Goal: Information Seeking & Learning: Learn about a topic

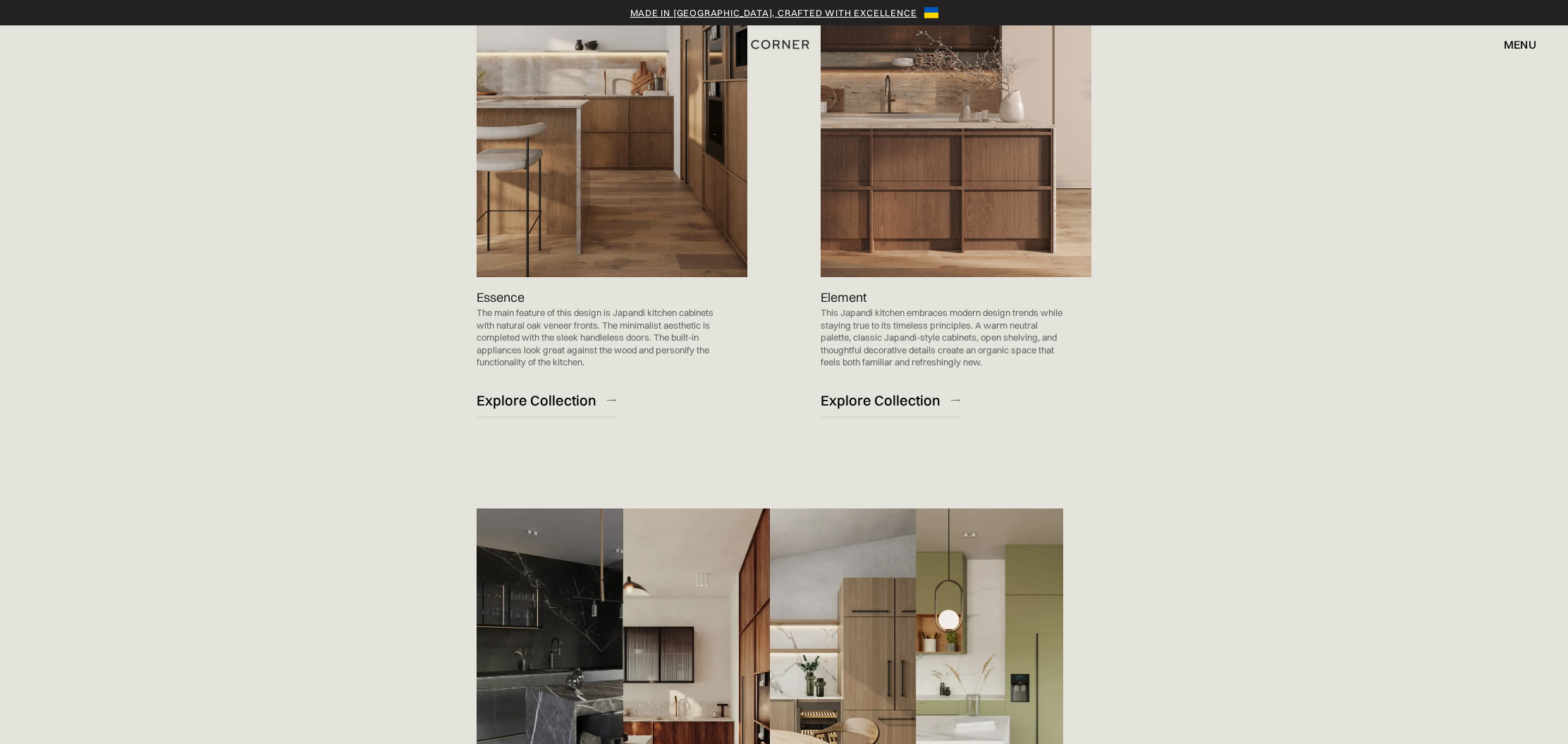
scroll to position [1695, 0]
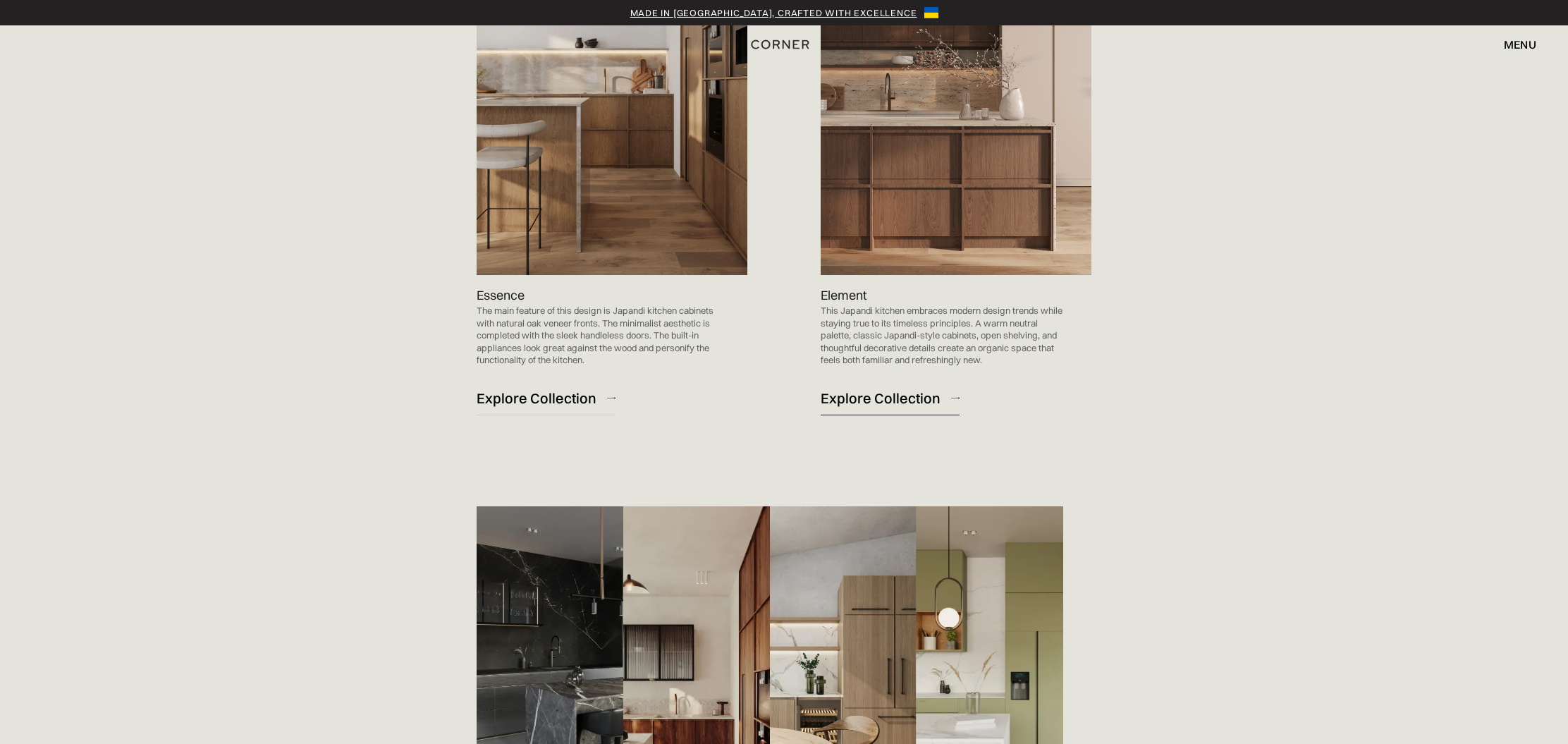
click at [919, 400] on div "Explore Collection" at bounding box center [880, 398] width 120 height 19
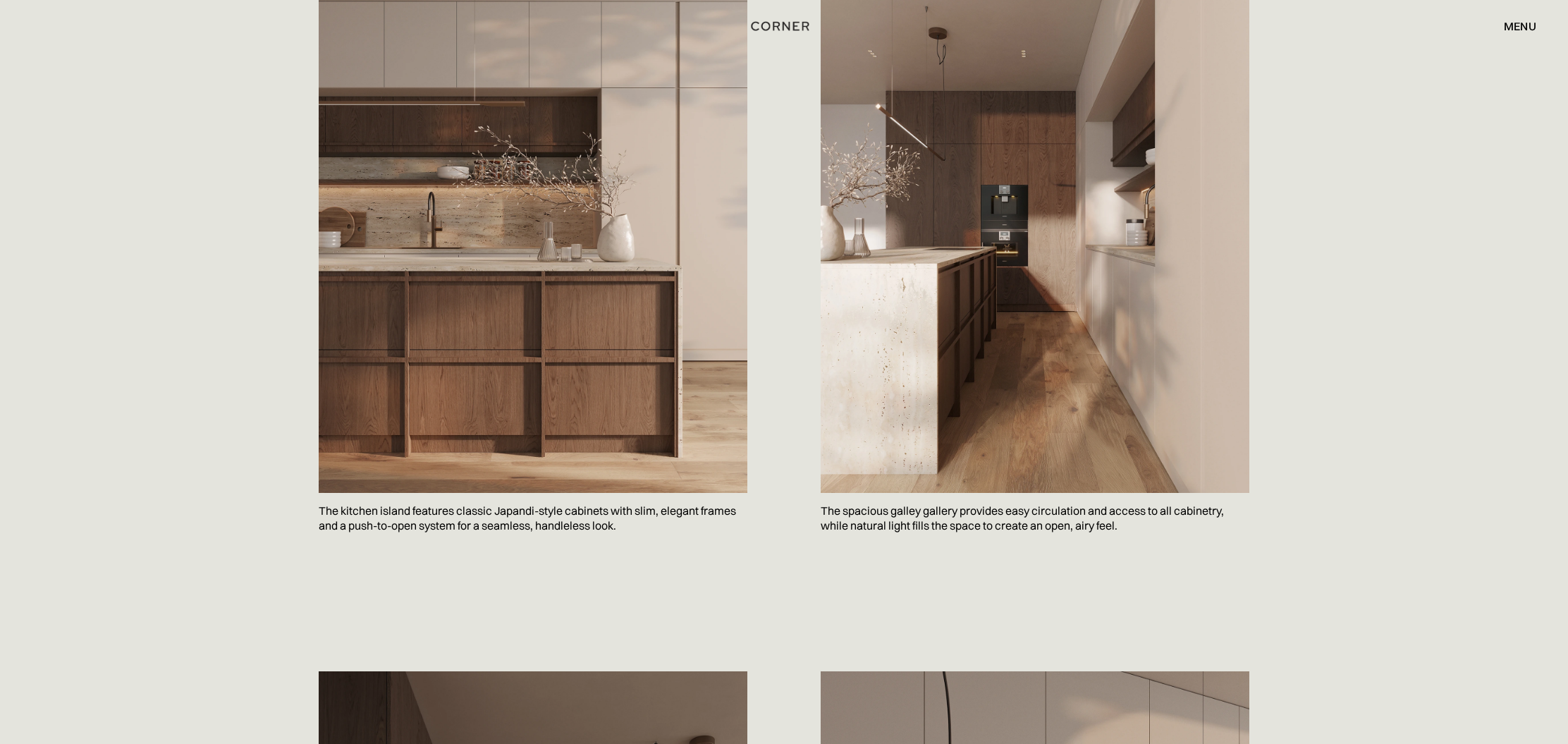
scroll to position [925, 0]
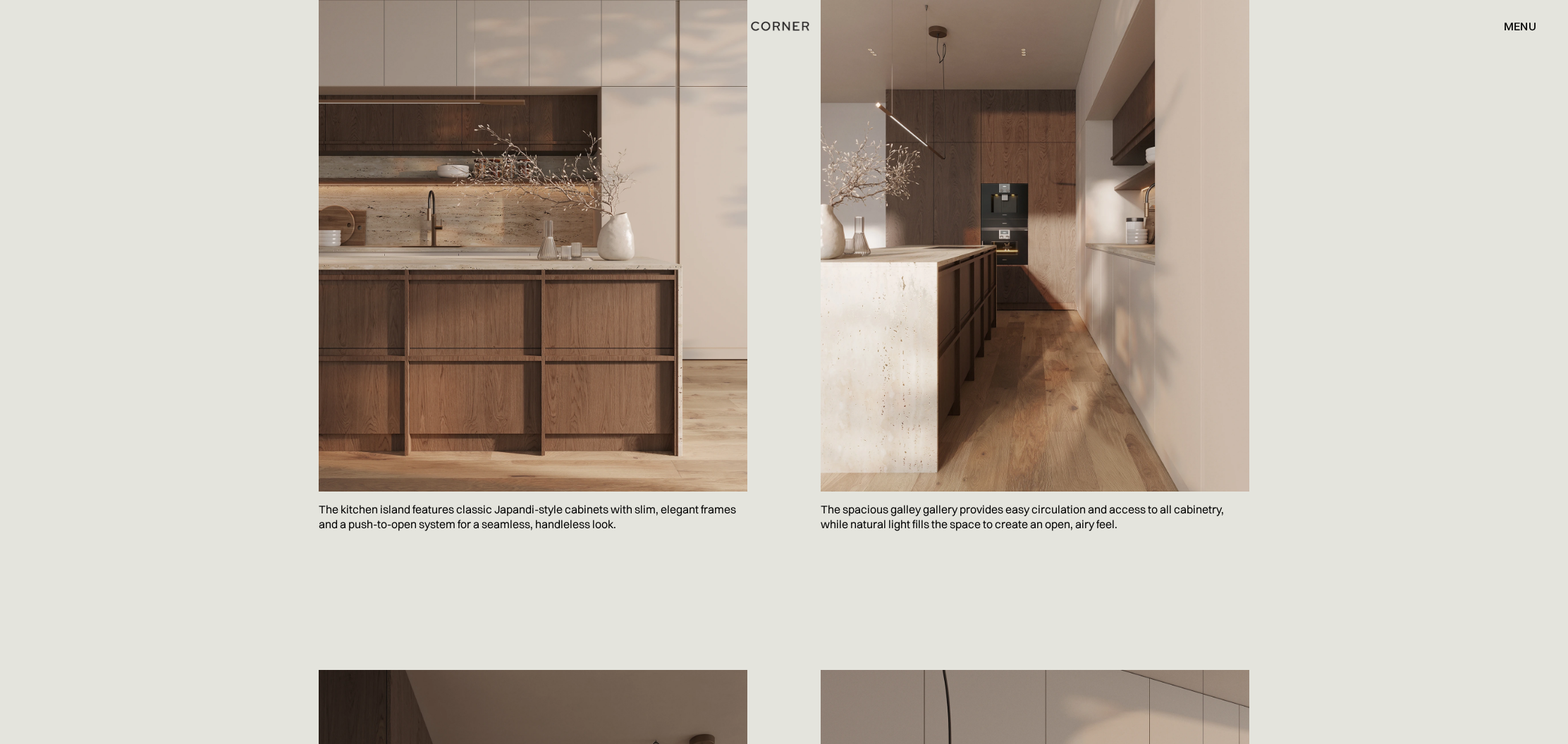
click at [696, 314] on img at bounding box center [532, 205] width 428 height 571
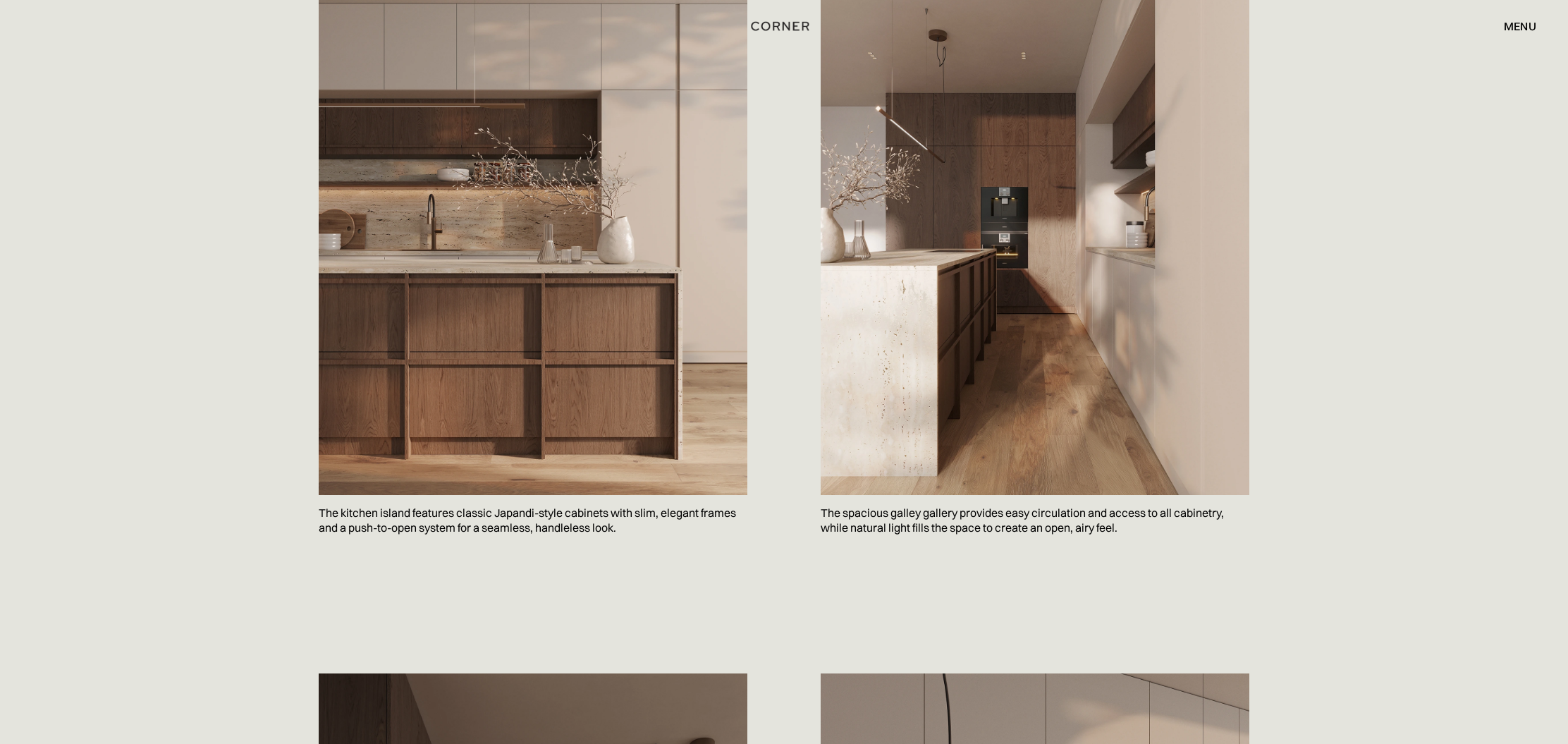
click at [696, 314] on img at bounding box center [532, 208] width 428 height 571
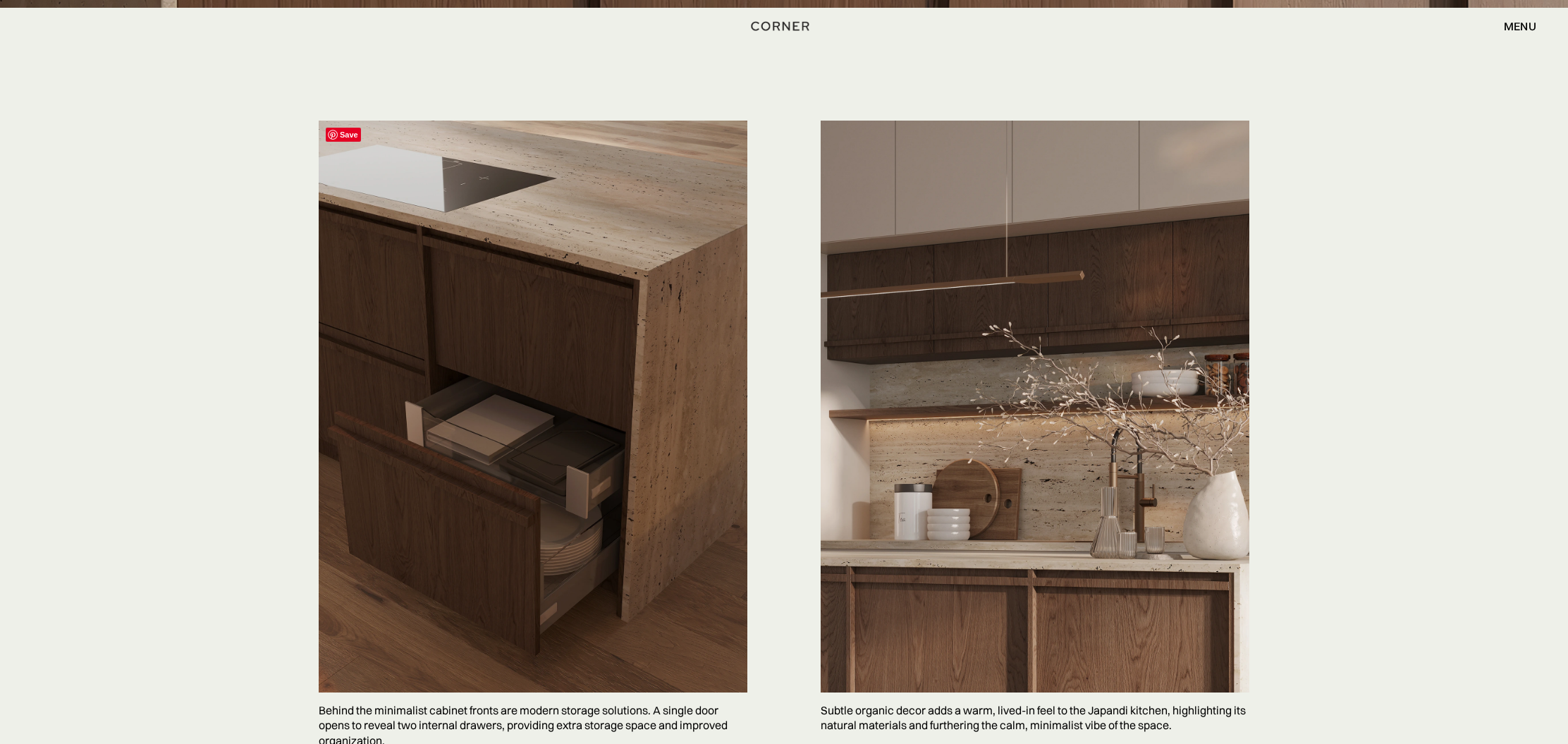
scroll to position [3394, 0]
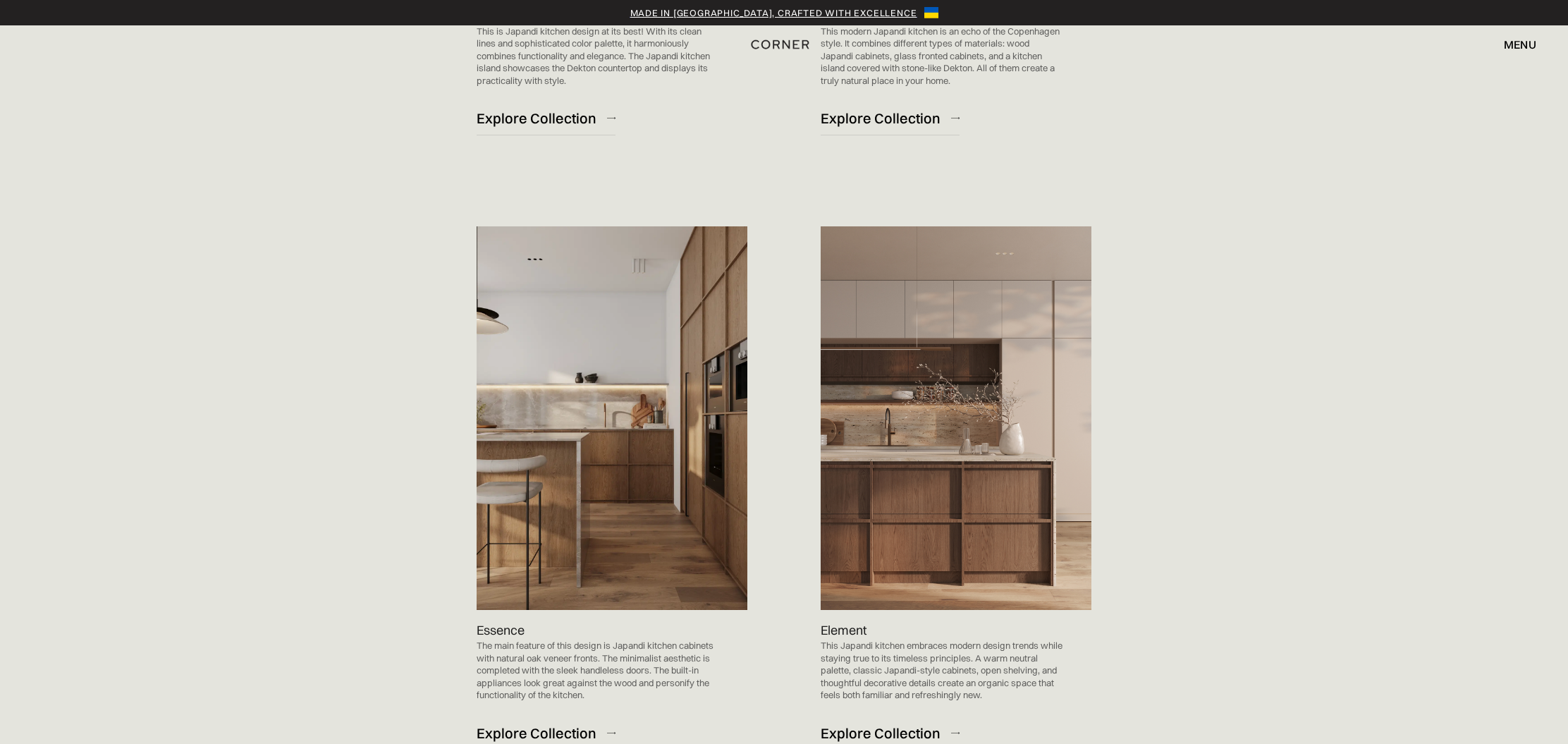
scroll to position [1526, 0]
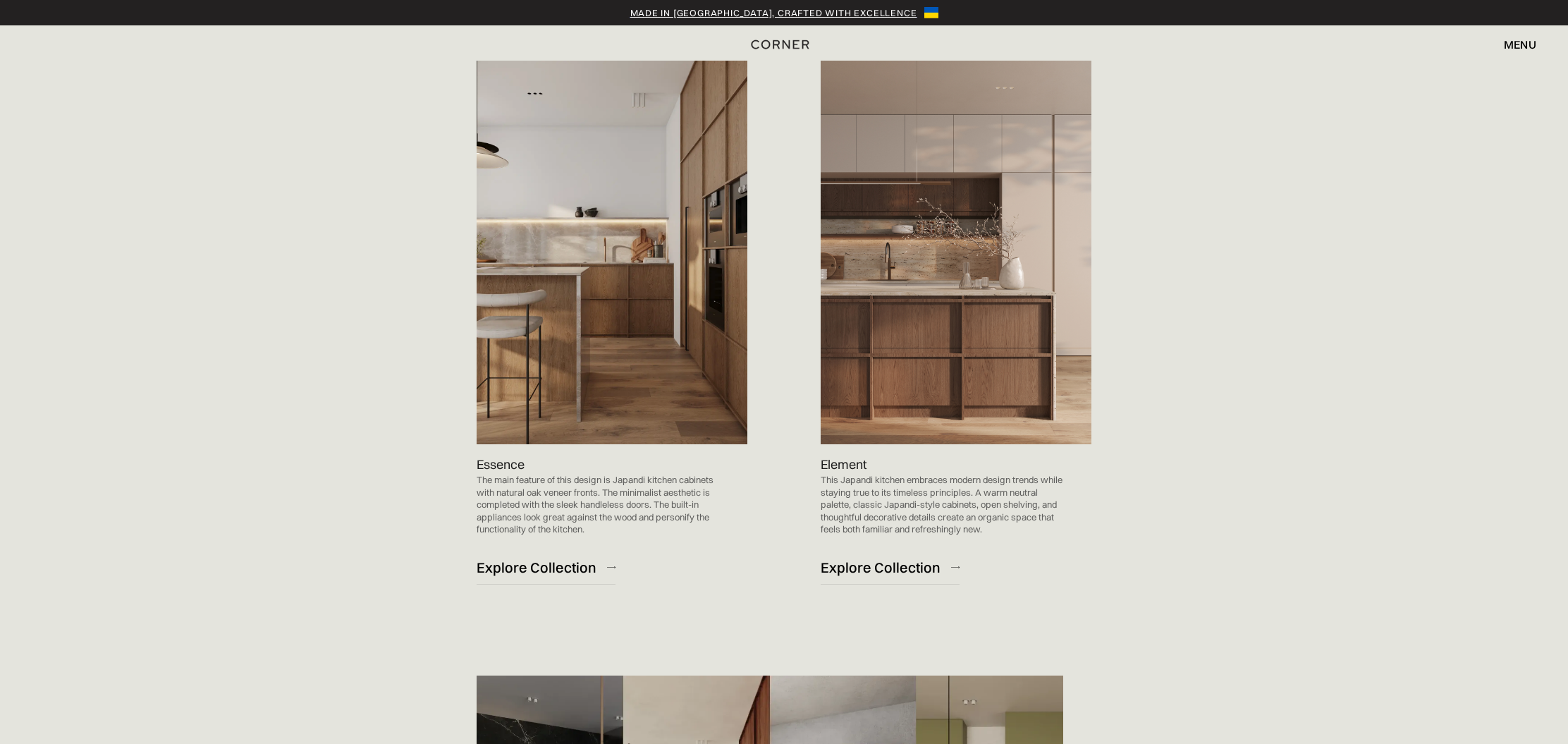
click at [1042, 409] on img at bounding box center [956, 252] width 271 height 383
click at [924, 569] on div "Explore Collection" at bounding box center [880, 567] width 120 height 19
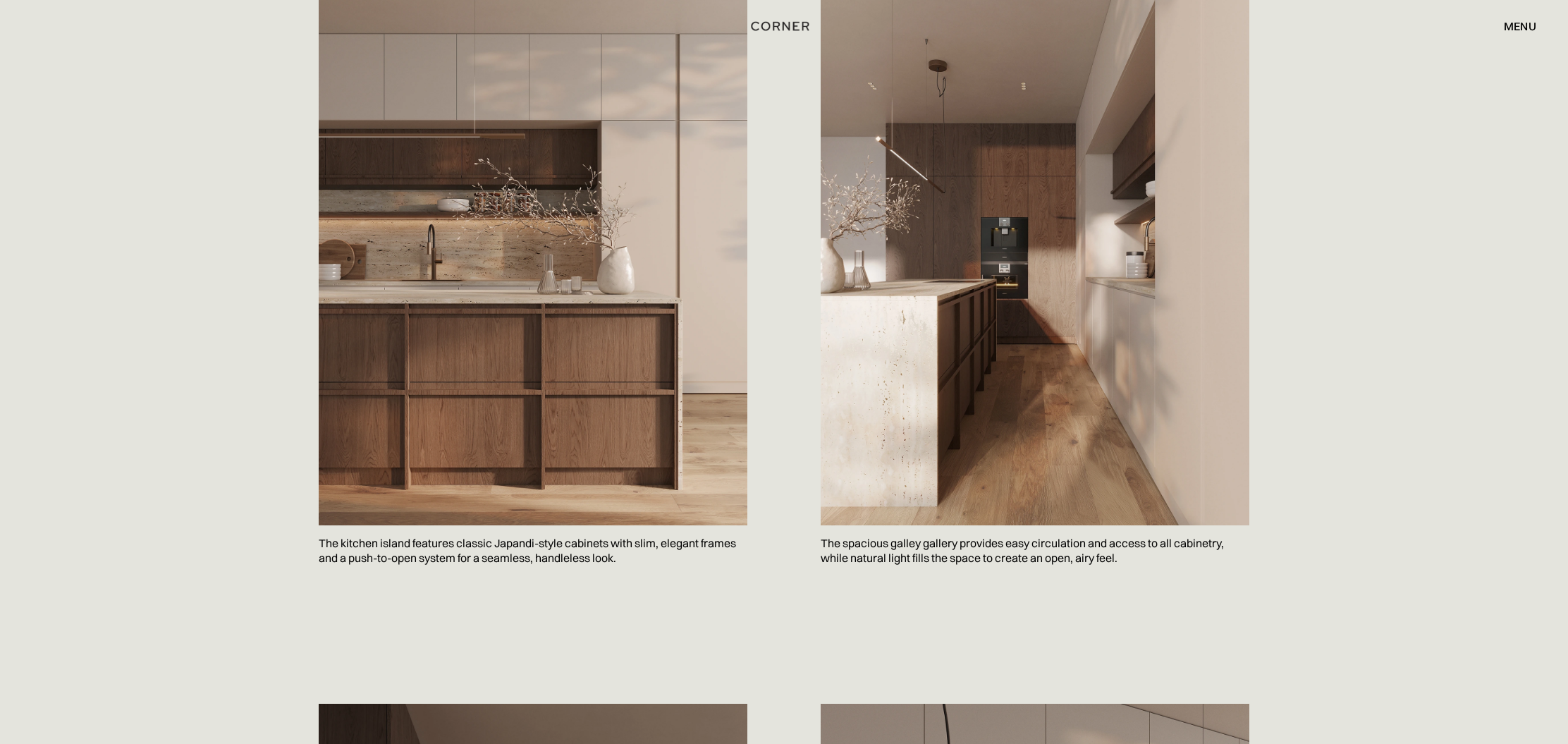
scroll to position [903, 0]
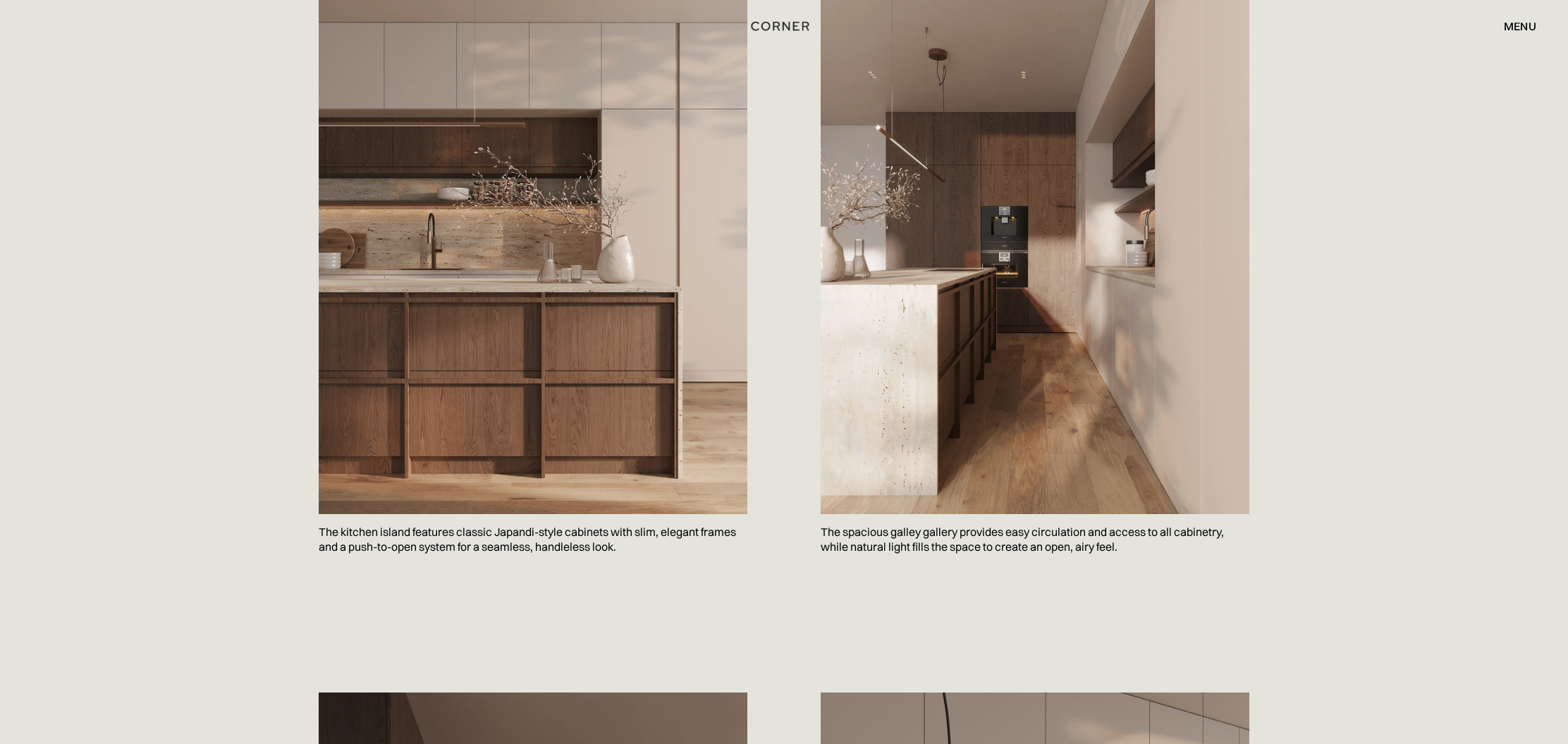
click at [1042, 268] on img at bounding box center [1035, 227] width 428 height 571
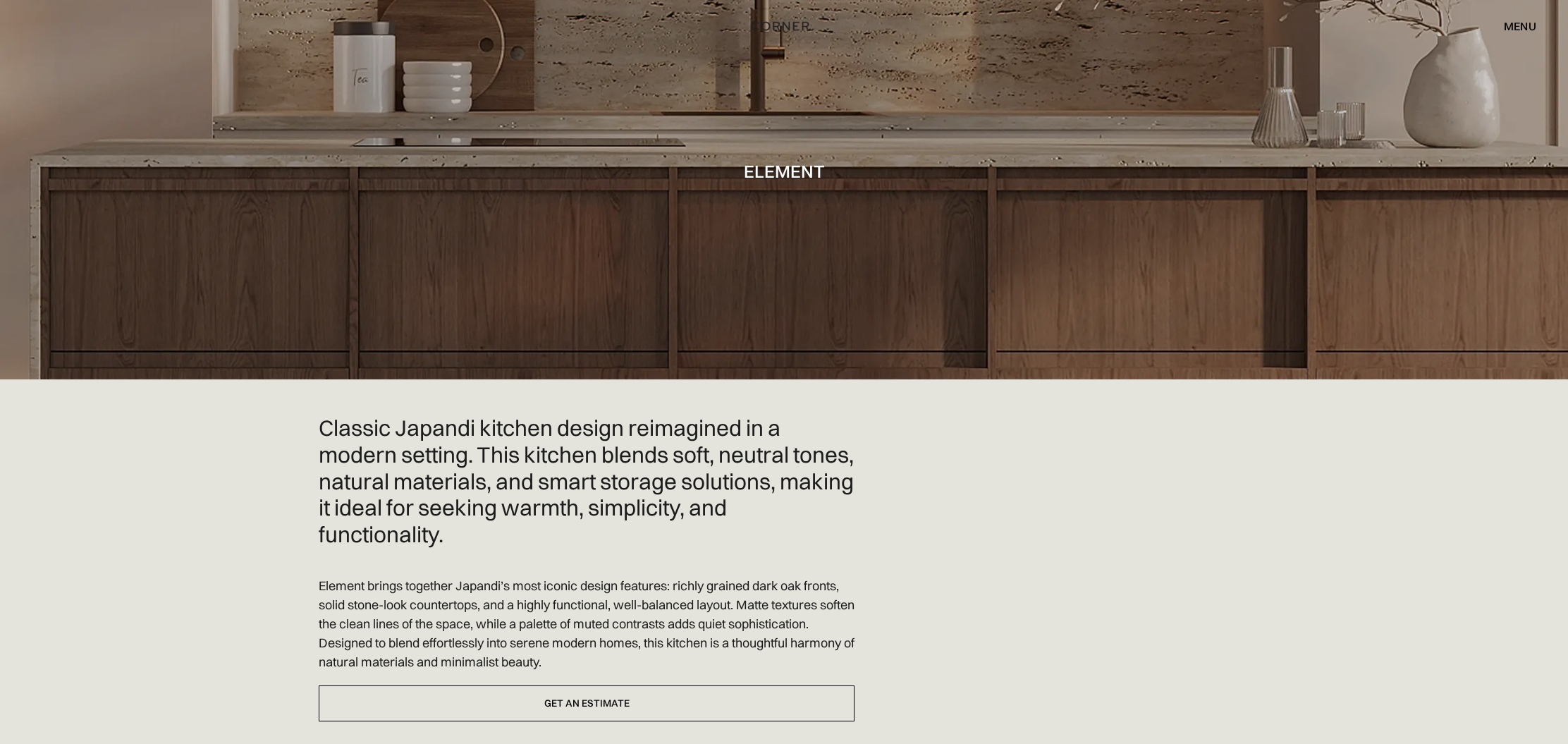
scroll to position [0, 0]
